Goal: Task Accomplishment & Management: Use online tool/utility

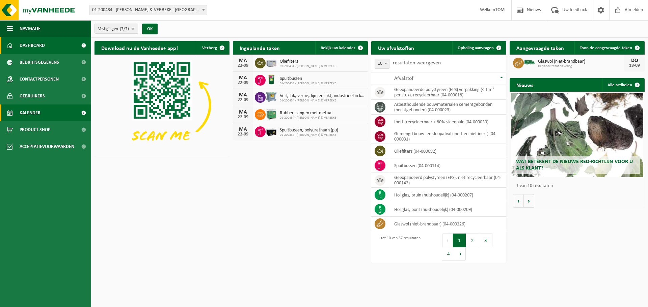
click at [37, 112] on span "Kalender" at bounding box center [30, 113] width 21 height 17
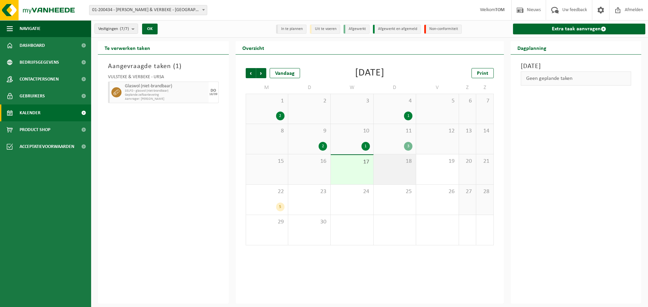
click at [389, 168] on div "18" at bounding box center [394, 169] width 42 height 30
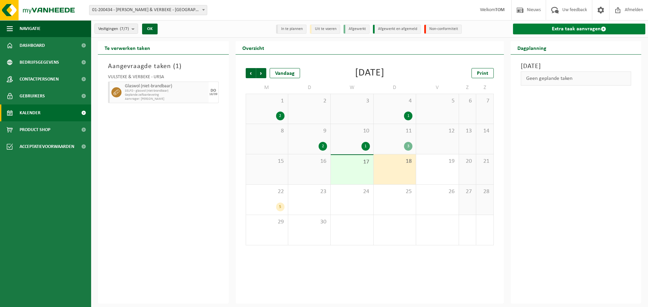
click at [569, 28] on link "Extra taak aanvragen" at bounding box center [579, 29] width 133 height 11
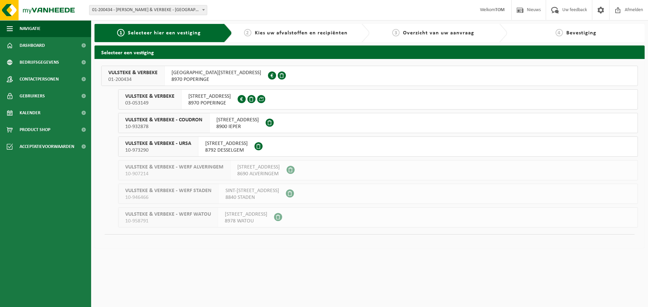
click at [156, 95] on span "VULSTEKE & VERBEKE" at bounding box center [149, 96] width 49 height 7
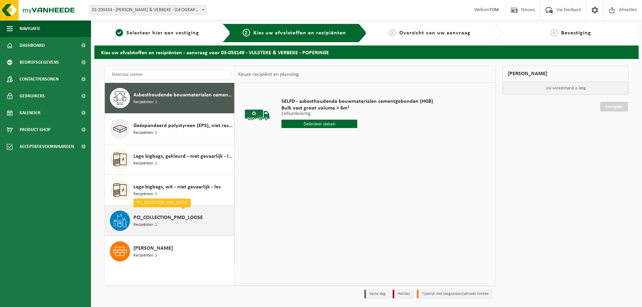
click at [164, 218] on span "PCI_COLLECTION_PMD_LOOSE" at bounding box center [168, 218] width 69 height 8
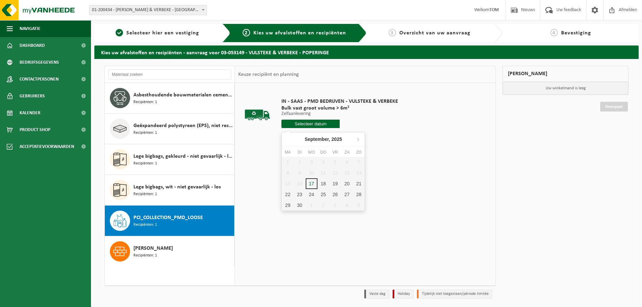
click at [297, 125] on input "text" at bounding box center [311, 124] width 58 height 8
click at [320, 183] on div "18" at bounding box center [324, 183] width 12 height 11
type input "Van 2025-09-18"
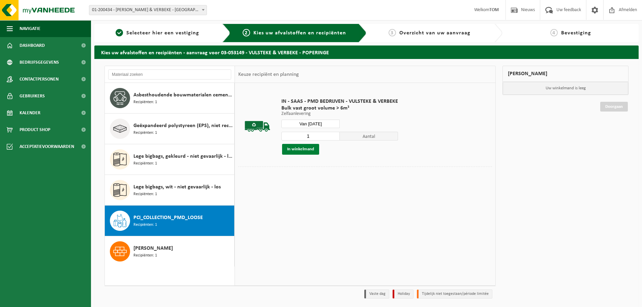
click at [296, 150] on button "In winkelmand" at bounding box center [300, 149] width 37 height 11
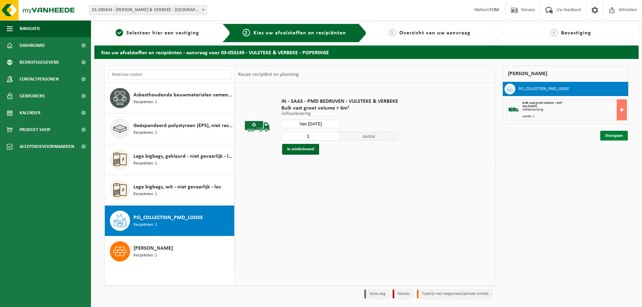
click at [623, 137] on link "Doorgaan" at bounding box center [615, 136] width 28 height 10
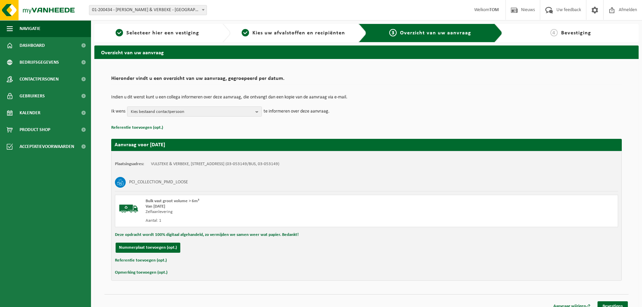
scroll to position [8, 0]
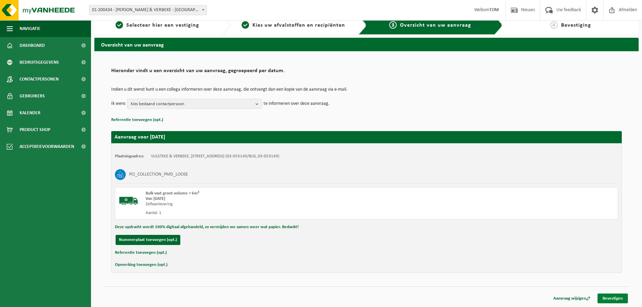
click at [608, 298] on link "Bevestigen" at bounding box center [613, 299] width 30 height 10
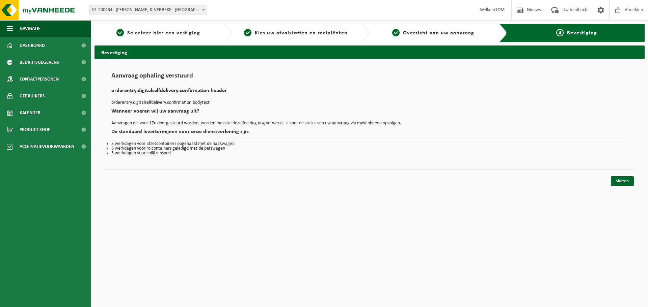
click at [620, 186] on div "Bevestiging Aanvraag ophaling verstuurd orderentry.digitalselfdelivery.confirma…" at bounding box center [369, 116] width 556 height 141
click at [620, 183] on link "Sluiten" at bounding box center [621, 181] width 23 height 10
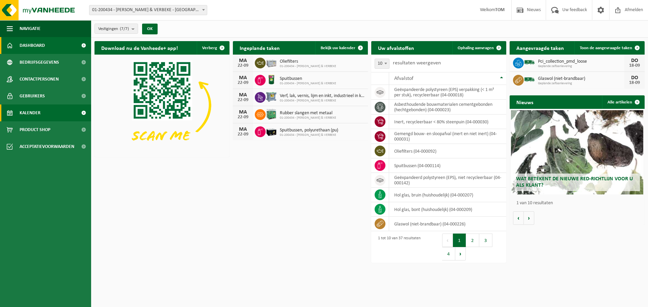
click at [35, 112] on span "Kalender" at bounding box center [30, 113] width 21 height 17
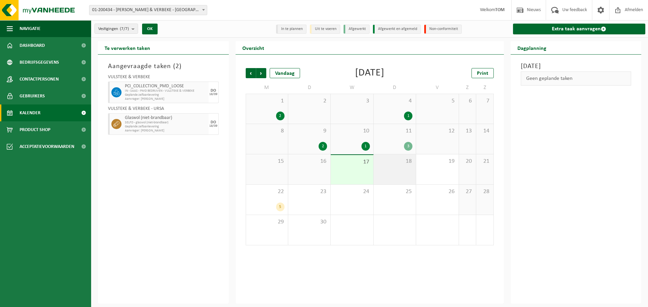
click at [389, 166] on div "18" at bounding box center [394, 169] width 42 height 30
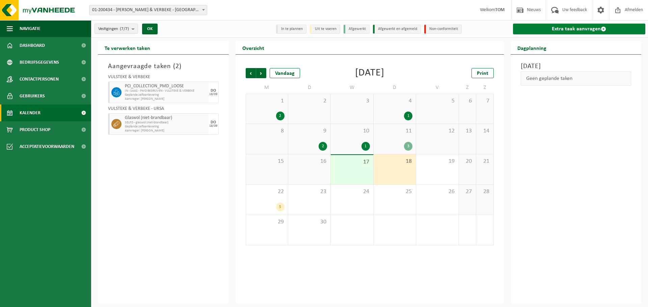
click at [546, 26] on link "Extra taak aanvragen" at bounding box center [579, 29] width 133 height 11
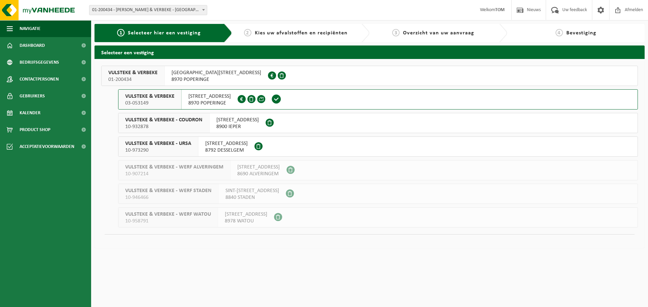
click at [148, 71] on span "VULSTEKE & VERBEKE" at bounding box center [132, 72] width 49 height 7
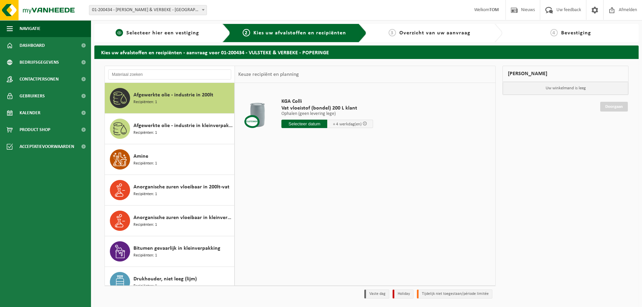
click at [159, 35] on span "Selecteer hier een vestiging" at bounding box center [162, 32] width 73 height 5
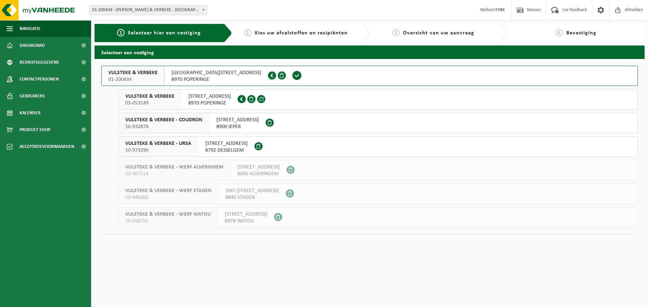
click at [153, 99] on span "VULSTEKE & VERBEKE" at bounding box center [149, 96] width 49 height 7
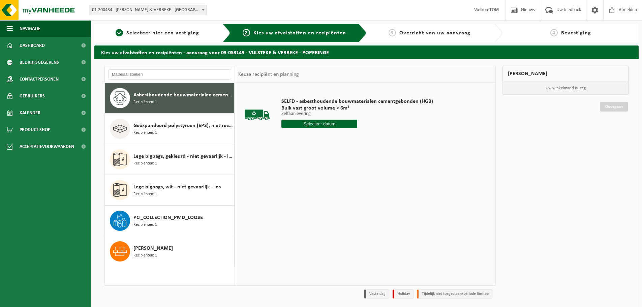
click at [161, 97] on span "Asbesthoudende bouwmaterialen cementgebonden (hechtgebonden)" at bounding box center [183, 95] width 99 height 8
click at [322, 125] on input "text" at bounding box center [320, 124] width 76 height 8
click at [327, 187] on div "18" at bounding box center [324, 183] width 12 height 11
type input "Van 2025-09-18"
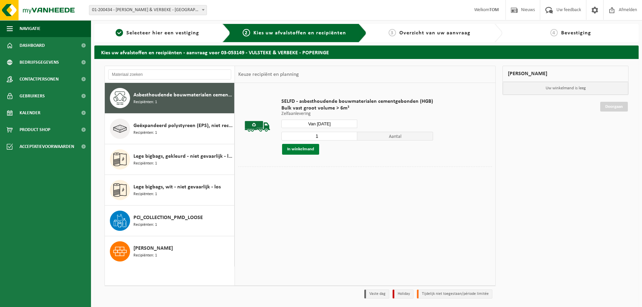
click at [310, 149] on button "In winkelmand" at bounding box center [300, 149] width 37 height 11
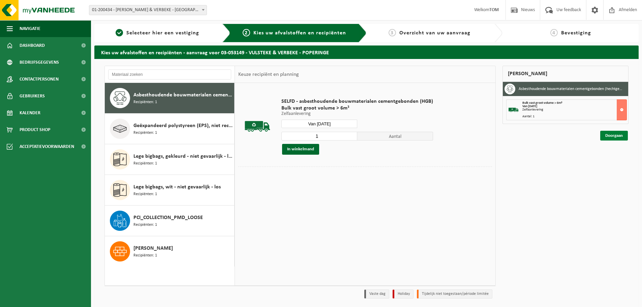
click at [618, 135] on link "Doorgaan" at bounding box center [615, 136] width 28 height 10
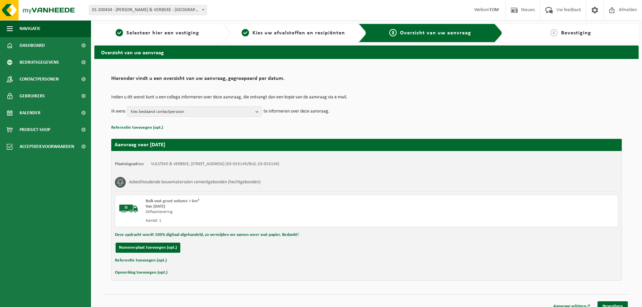
scroll to position [8, 0]
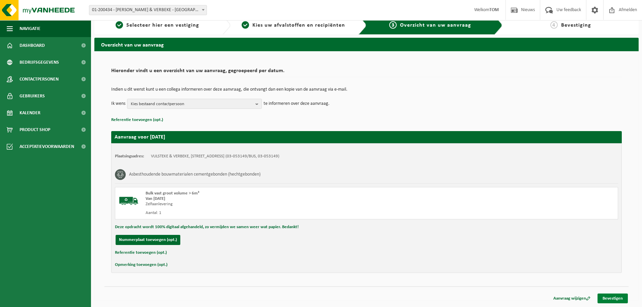
click at [614, 298] on link "Bevestigen" at bounding box center [613, 299] width 30 height 10
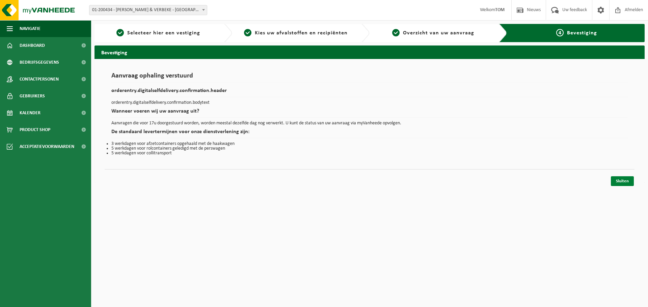
click at [620, 180] on link "Sluiten" at bounding box center [621, 181] width 23 height 10
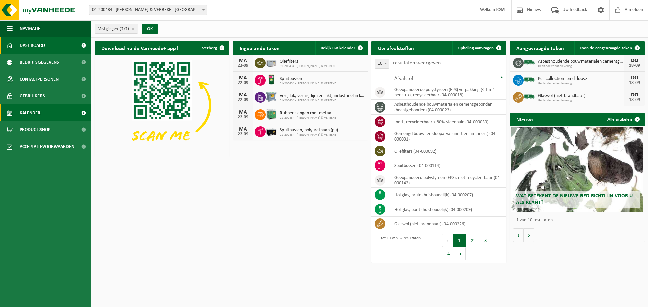
click at [34, 111] on span "Kalender" at bounding box center [30, 113] width 21 height 17
